Goal: Information Seeking & Learning: Learn about a topic

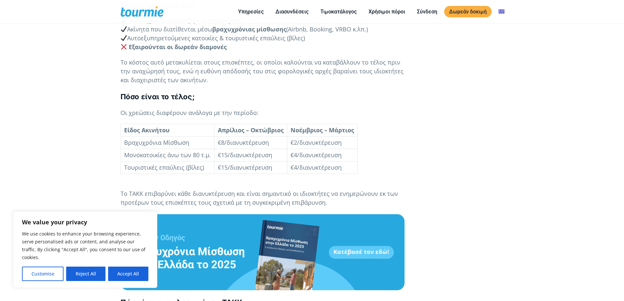
scroll to position [546, 0]
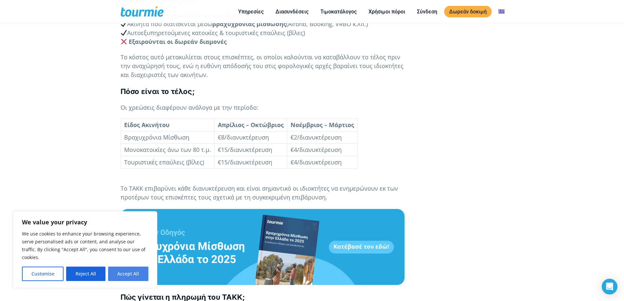
click at [139, 273] on button "Accept All" at bounding box center [128, 274] width 40 height 14
checkbox input "true"
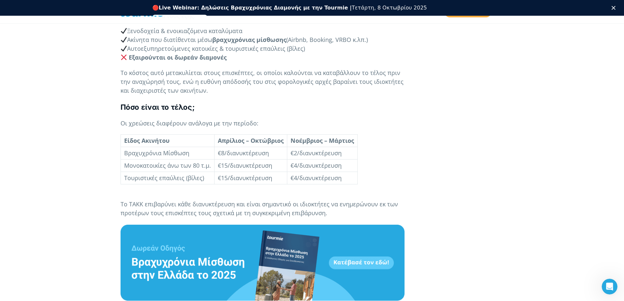
scroll to position [0, 0]
click at [616, 8] on icon "Κλείσιμο" at bounding box center [614, 8] width 4 height 4
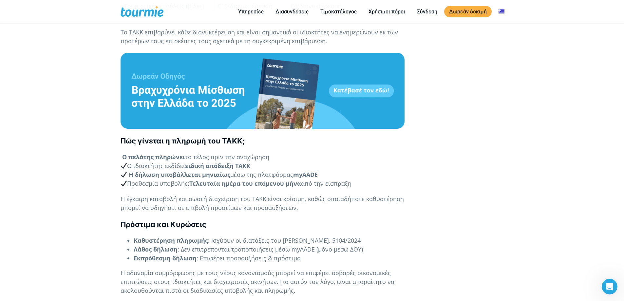
scroll to position [703, 0]
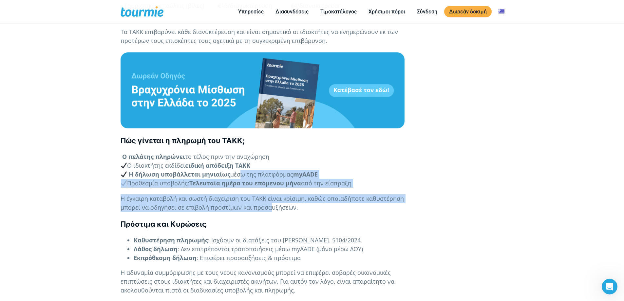
drag, startPoint x: 237, startPoint y: 165, endPoint x: 270, endPoint y: 195, distance: 44.8
click at [270, 195] on span "Η έγκαιρη καταβολή και σωστή διαχείριση του ΤΑΚΚ είναι κρίσιμη, καθώς οποιαδήπο…" at bounding box center [263, 203] width 284 height 17
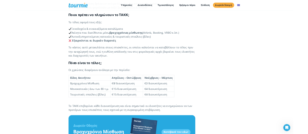
scroll to position [518, 0]
